Goal: Task Accomplishment & Management: Manage account settings

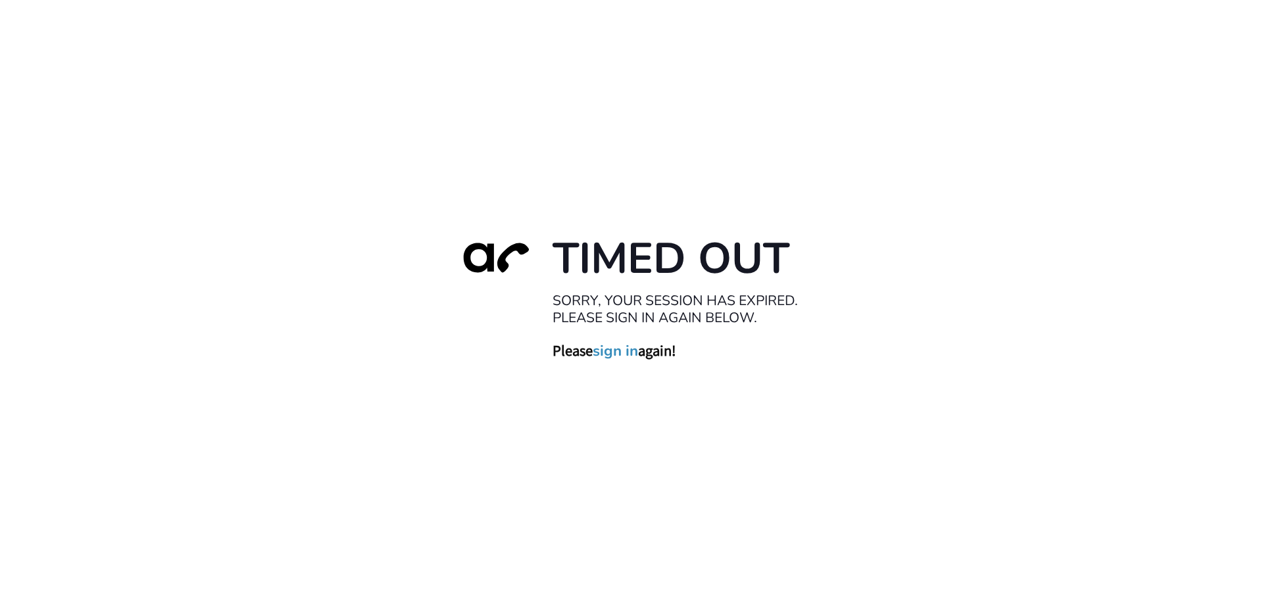
click at [618, 353] on link "sign in" at bounding box center [615, 350] width 45 height 18
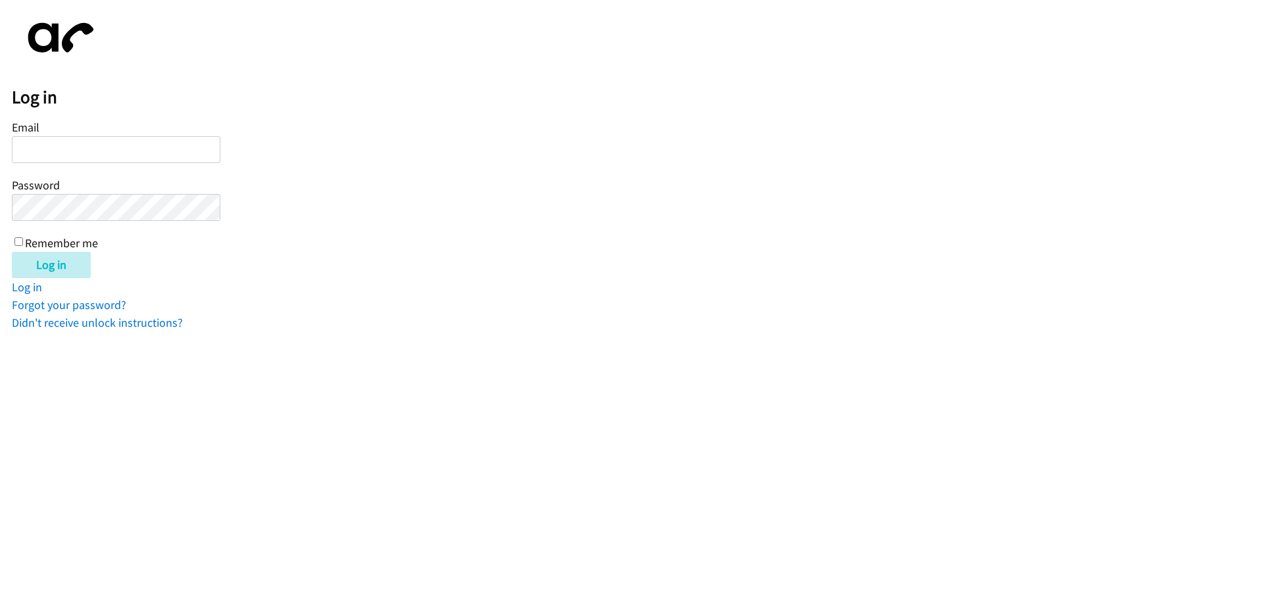
type input "[EMAIL_ADDRESS][DOMAIN_NAME]"
click at [43, 247] on label "Remember me" at bounding box center [61, 242] width 73 height 15
click at [23, 246] on input "Remember me" at bounding box center [18, 241] width 9 height 9
checkbox input "true"
click at [44, 260] on input "Log in" at bounding box center [51, 265] width 79 height 26
